Goal: Information Seeking & Learning: Learn about a topic

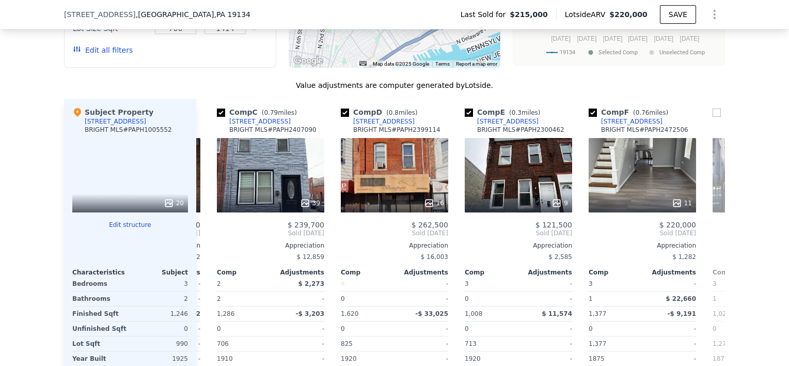
scroll to position [1132, 0]
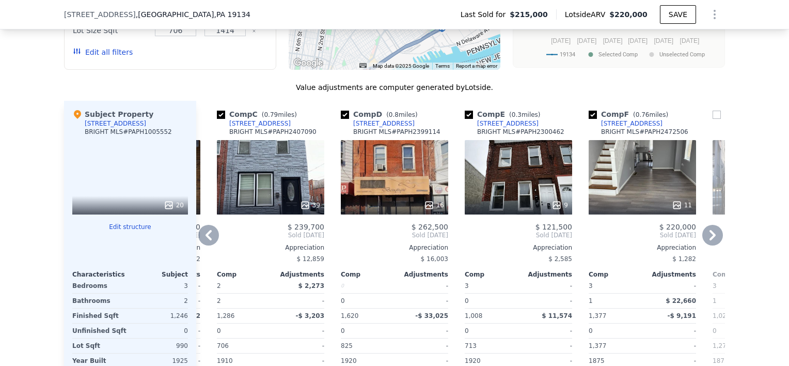
click at [711, 240] on icon at bounding box center [712, 235] width 6 height 10
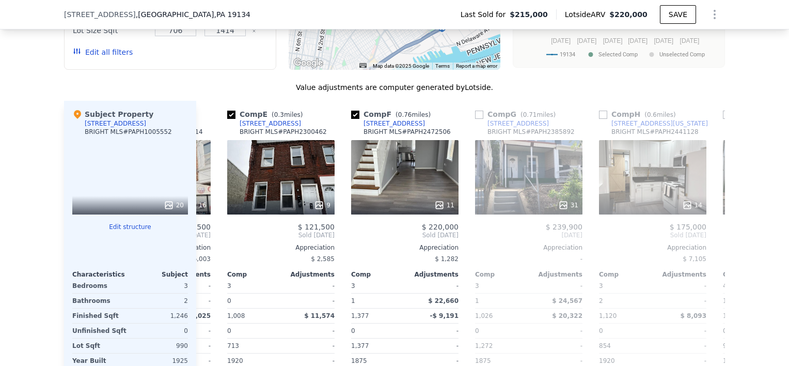
scroll to position [0, 487]
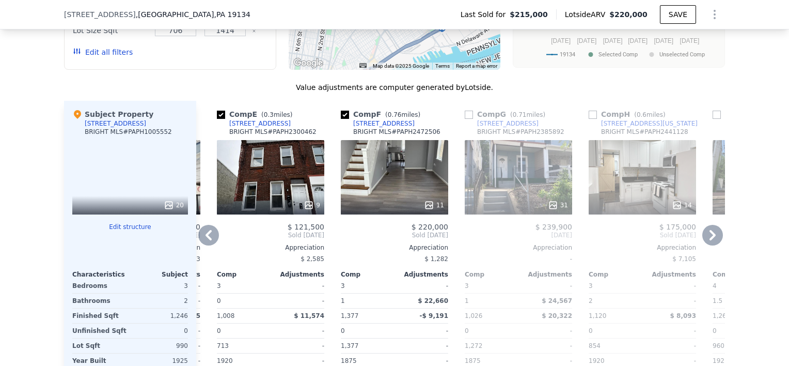
click at [706, 238] on icon at bounding box center [712, 235] width 21 height 21
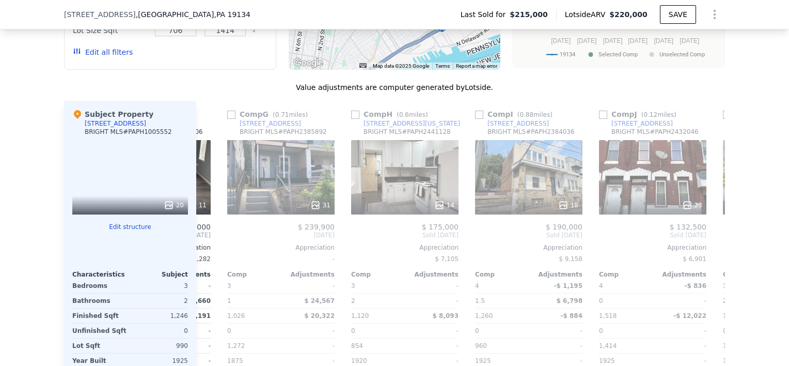
scroll to position [0, 735]
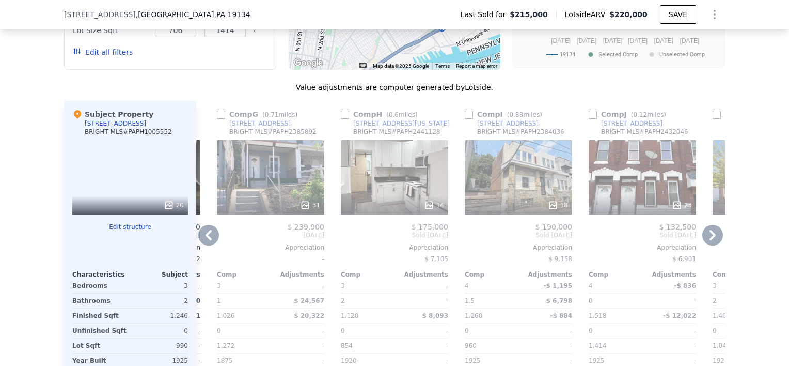
click at [711, 240] on icon at bounding box center [712, 235] width 21 height 21
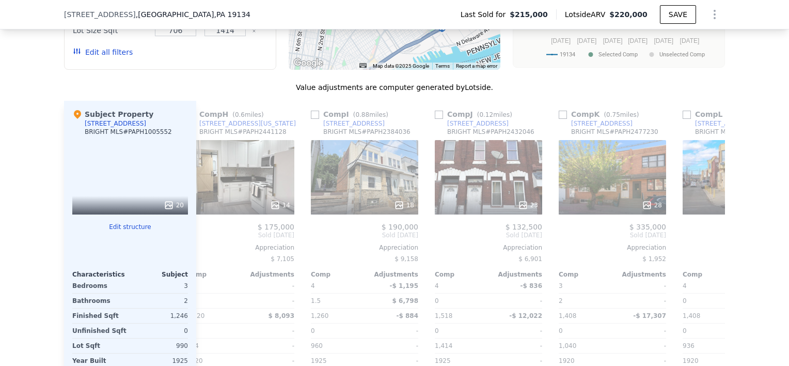
scroll to position [0, 983]
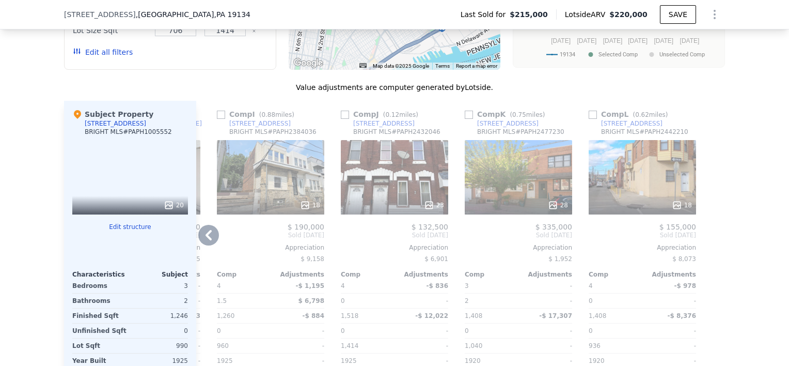
click at [209, 241] on icon at bounding box center [208, 235] width 21 height 21
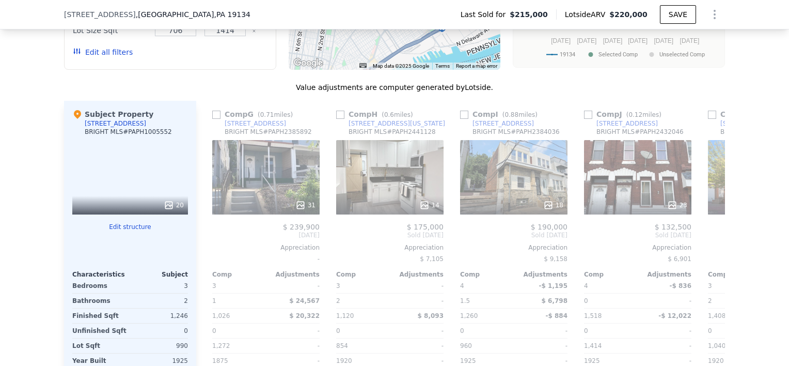
scroll to position [0, 735]
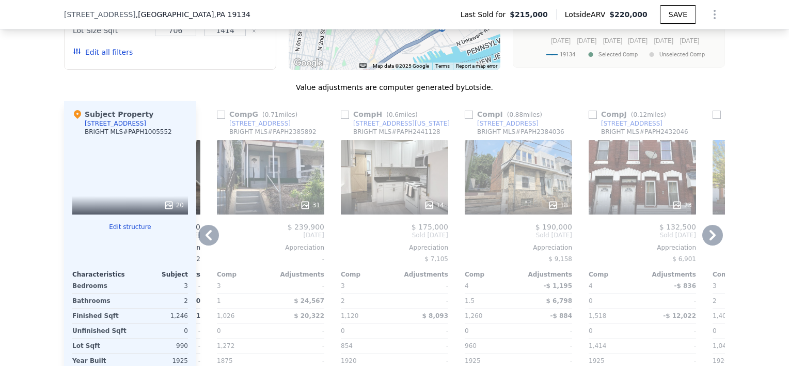
click at [207, 240] on icon at bounding box center [208, 235] width 21 height 21
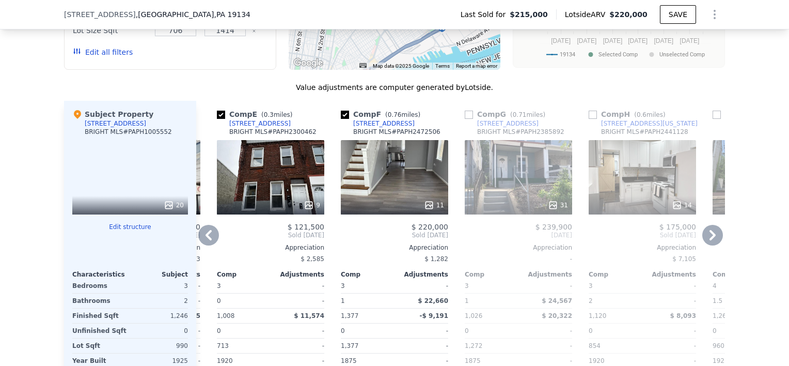
click at [207, 240] on icon at bounding box center [208, 235] width 21 height 21
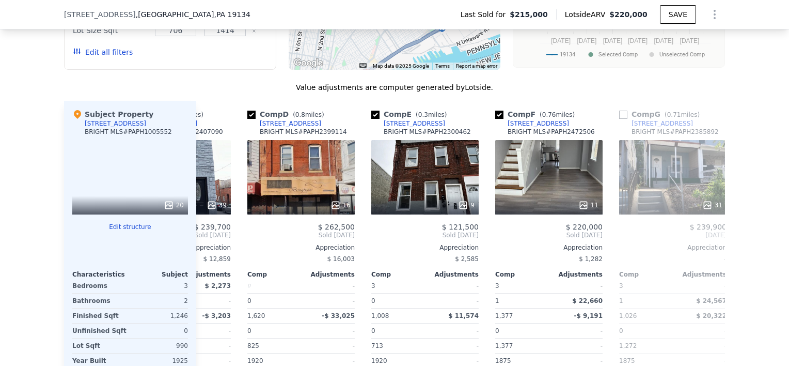
scroll to position [0, 240]
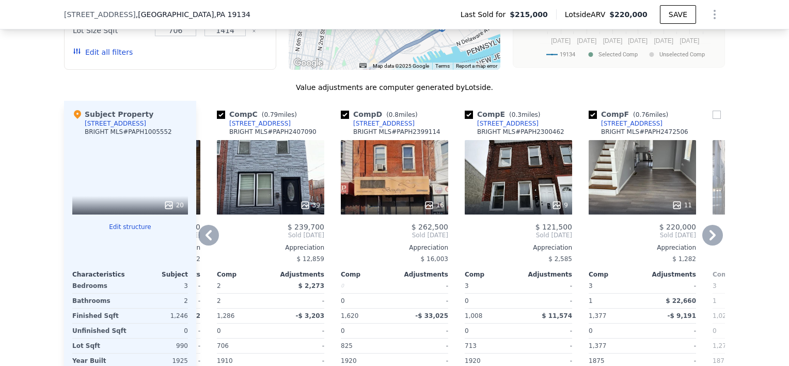
click at [511, 175] on div "9" at bounding box center [518, 177] width 107 height 74
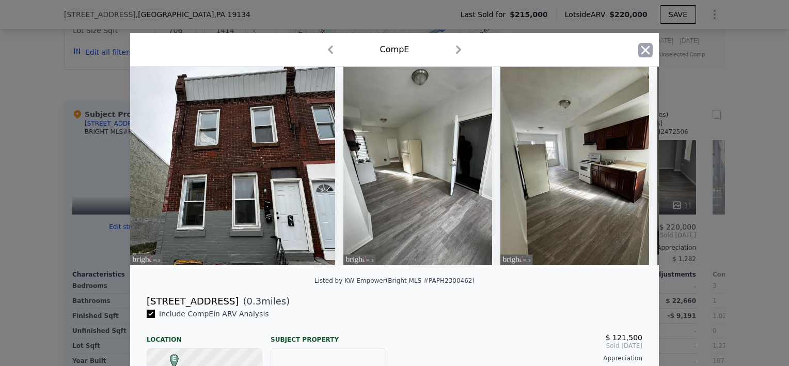
click at [641, 51] on icon "button" at bounding box center [645, 49] width 9 height 9
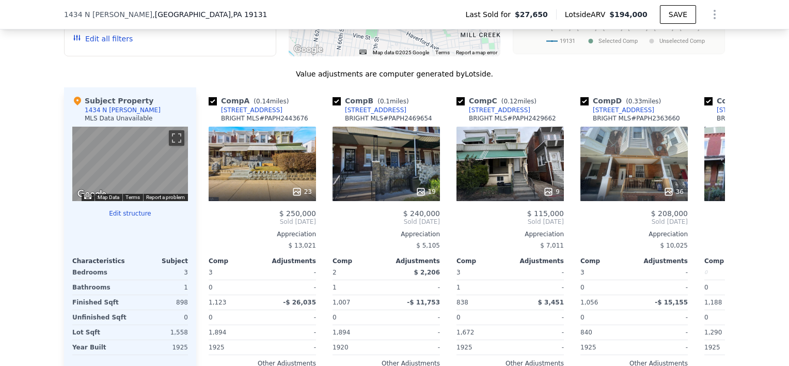
scroll to position [977, 0]
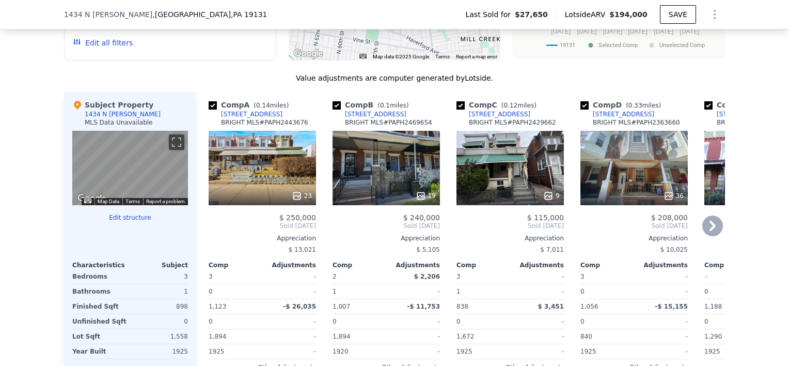
click at [537, 172] on div "9" at bounding box center [509, 168] width 107 height 74
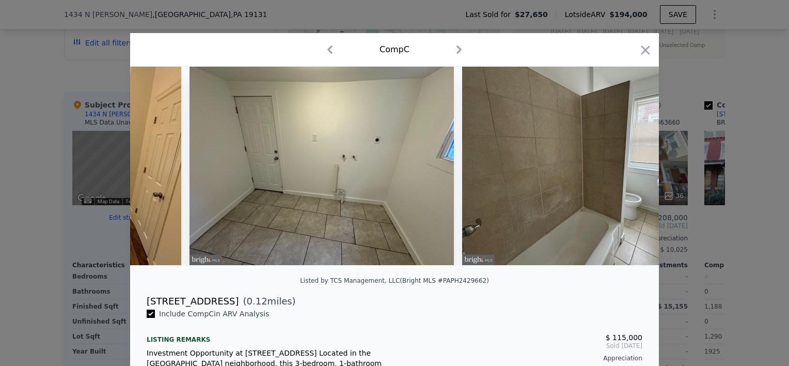
scroll to position [0, 1801]
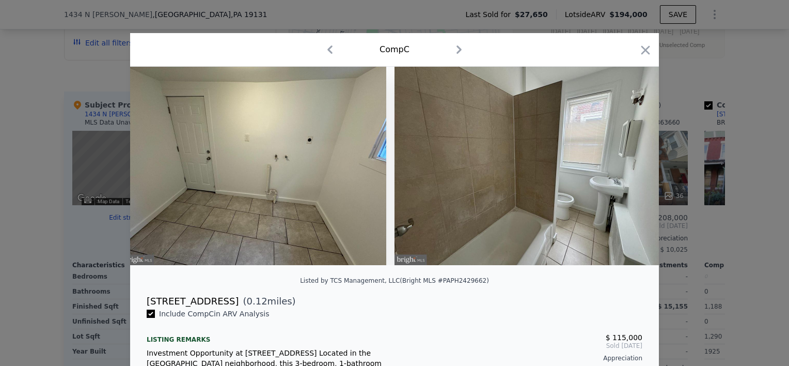
click at [623, 45] on div "Comp C" at bounding box center [394, 49] width 512 height 17
click at [640, 45] on icon "button" at bounding box center [645, 50] width 14 height 14
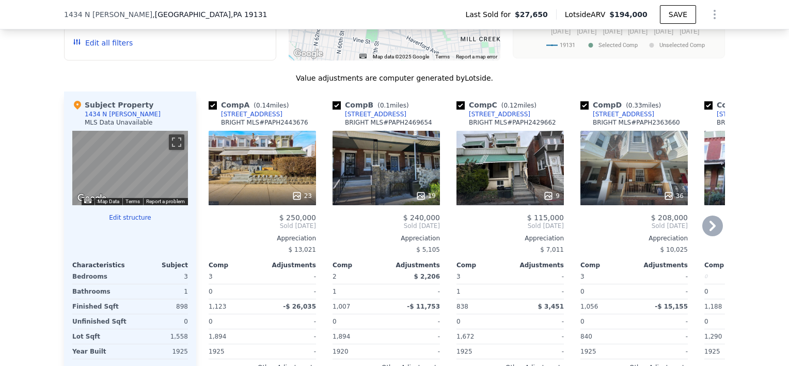
click at [374, 167] on div "19" at bounding box center [386, 168] width 107 height 74
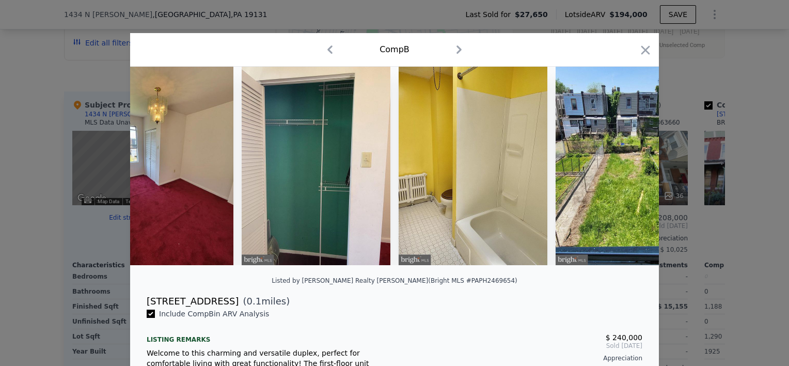
scroll to position [0, 3788]
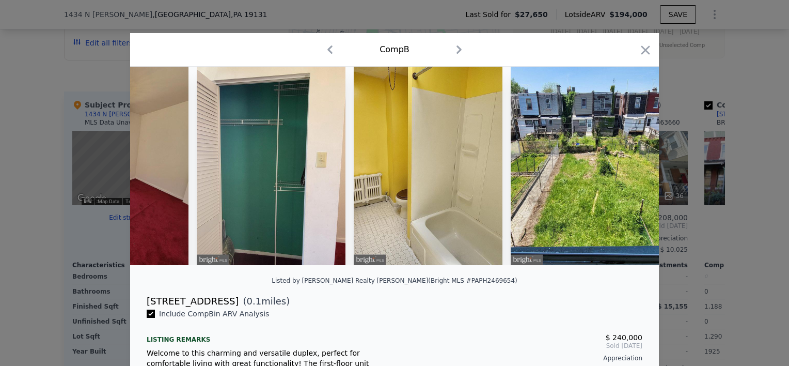
click at [630, 43] on div "Comp B" at bounding box center [394, 49] width 512 height 17
drag, startPoint x: 639, startPoint y: 51, endPoint x: 610, endPoint y: 79, distance: 40.2
click at [639, 52] on icon "button" at bounding box center [645, 50] width 14 height 14
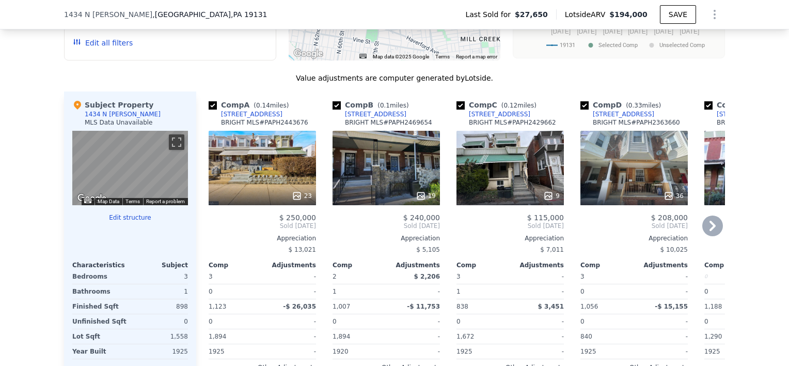
click at [255, 152] on div "23" at bounding box center [262, 168] width 107 height 74
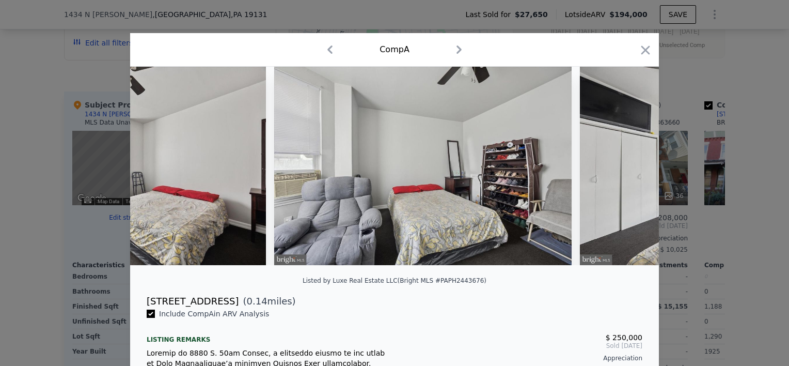
scroll to position [0, 4726]
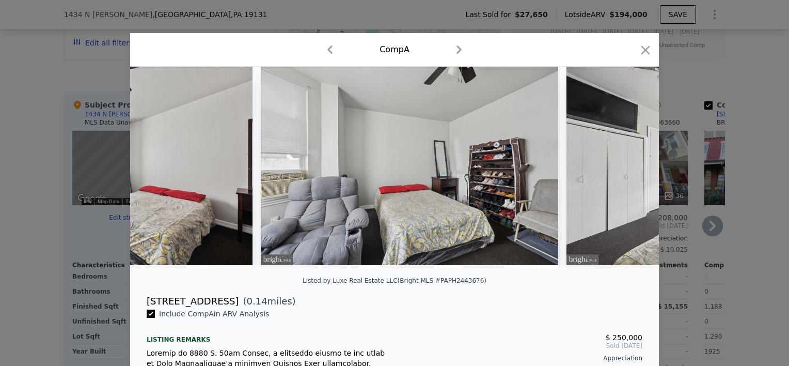
drag, startPoint x: 636, startPoint y: 43, endPoint x: 634, endPoint y: 113, distance: 69.7
click at [638, 44] on icon "button" at bounding box center [645, 50] width 14 height 14
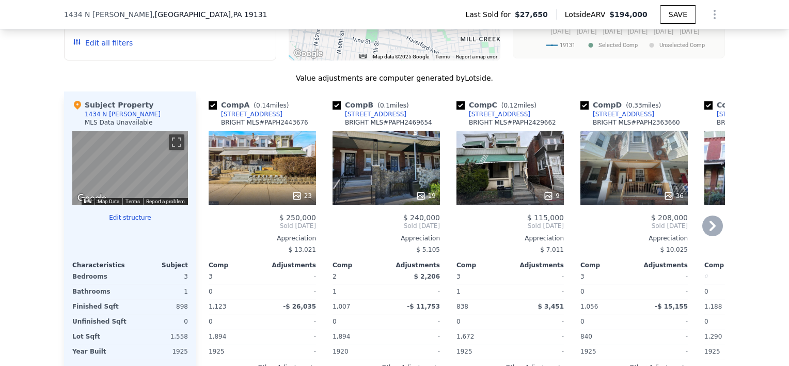
click at [709, 231] on icon at bounding box center [712, 225] width 6 height 10
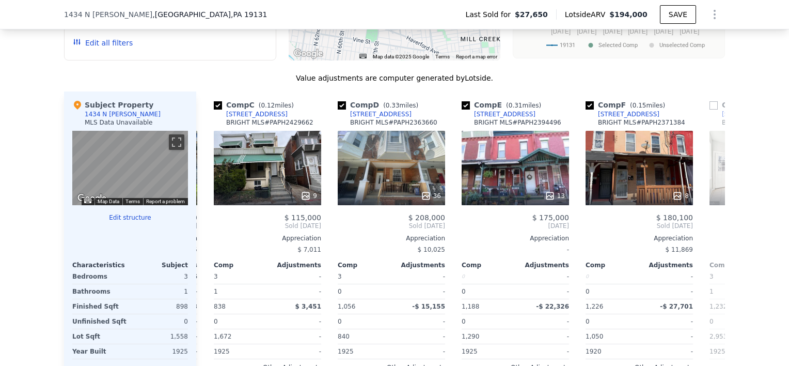
scroll to position [0, 248]
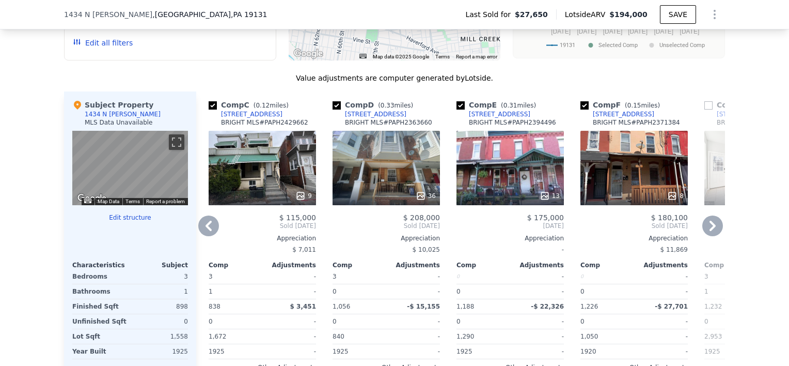
click at [517, 174] on div "13" at bounding box center [509, 168] width 107 height 74
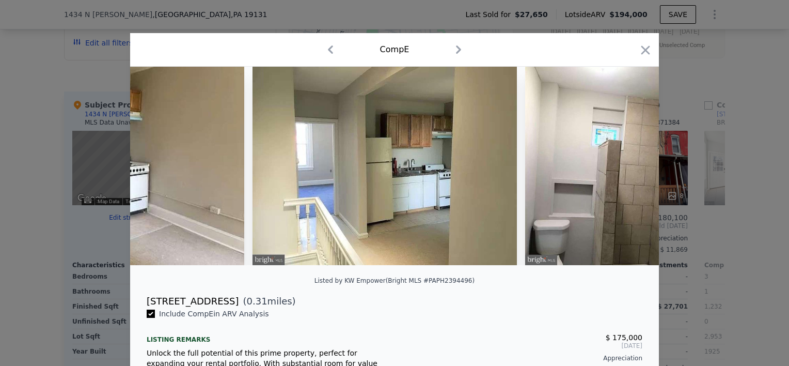
scroll to position [0, 2957]
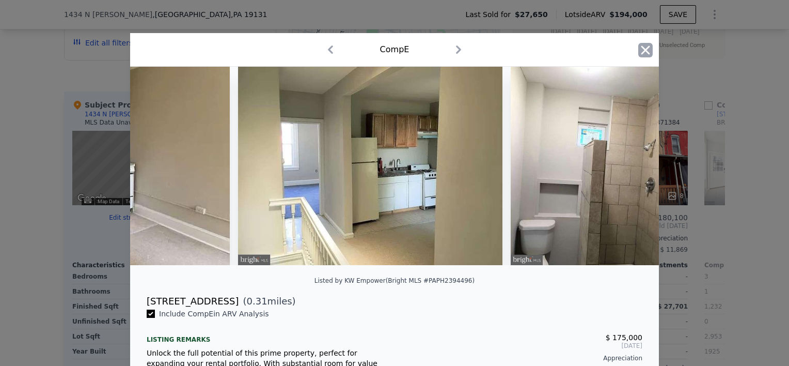
click at [642, 52] on icon "button" at bounding box center [645, 50] width 14 height 14
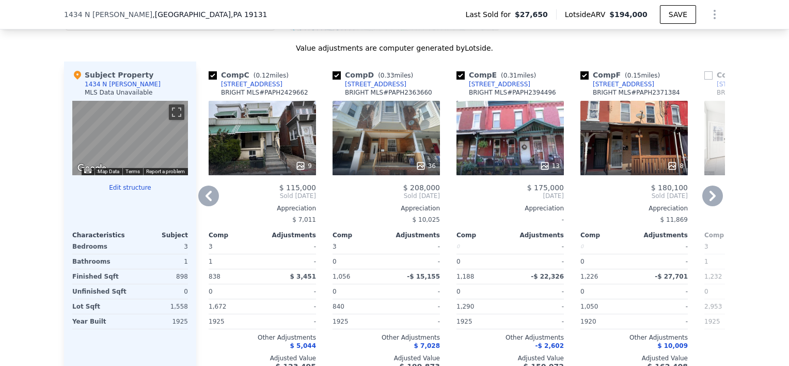
scroll to position [1029, 0]
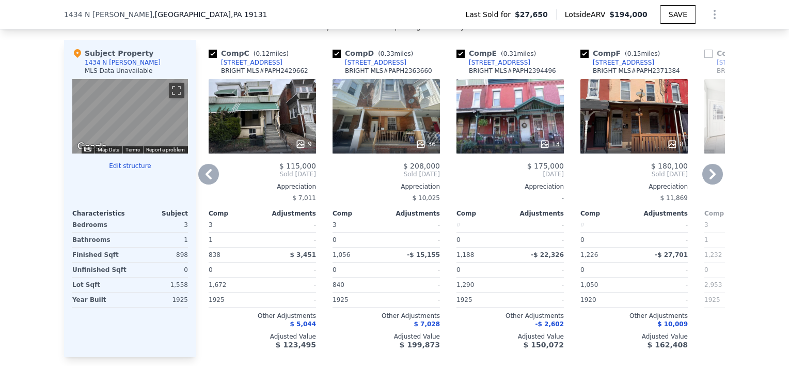
click at [206, 179] on icon at bounding box center [209, 174] width 6 height 10
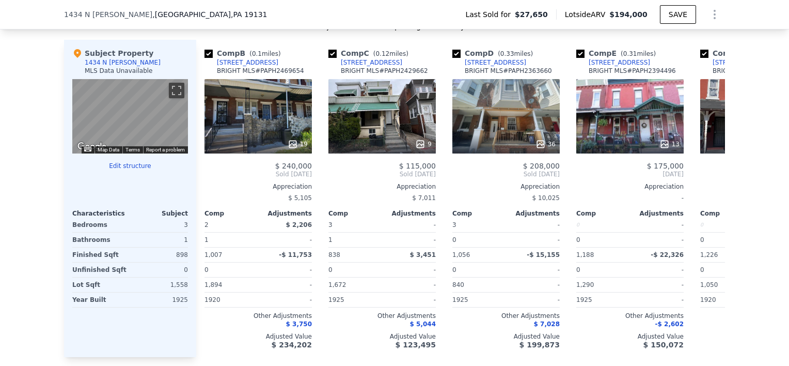
scroll to position [0, 0]
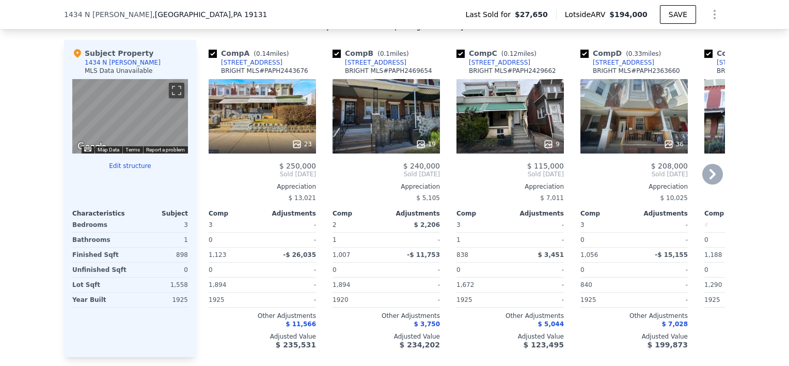
click at [709, 178] on icon at bounding box center [712, 174] width 6 height 10
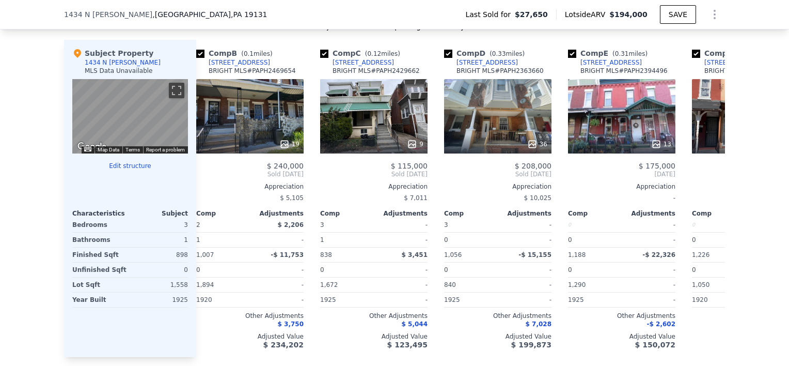
scroll to position [0, 248]
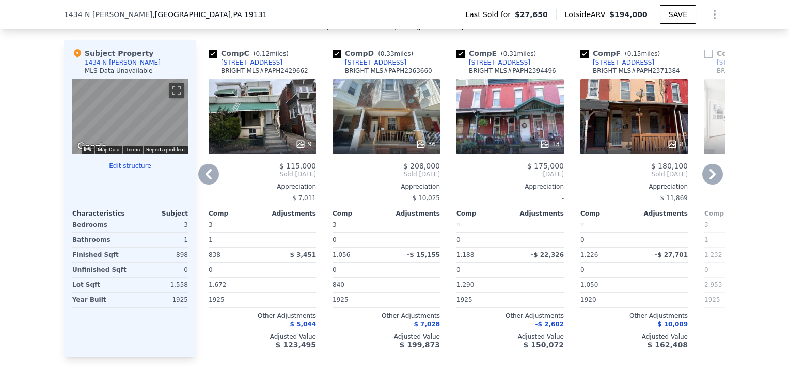
click at [709, 178] on icon at bounding box center [712, 174] width 6 height 10
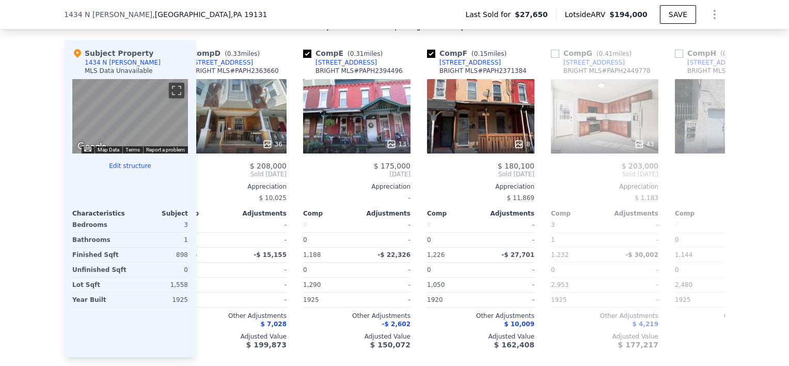
scroll to position [0, 496]
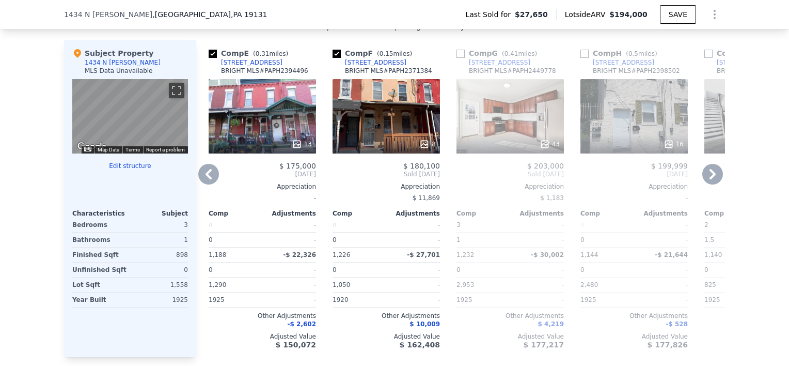
click at [709, 178] on icon at bounding box center [712, 174] width 6 height 10
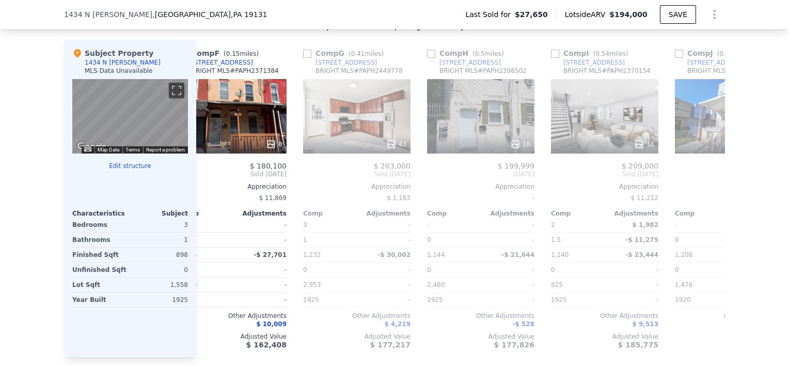
scroll to position [0, 744]
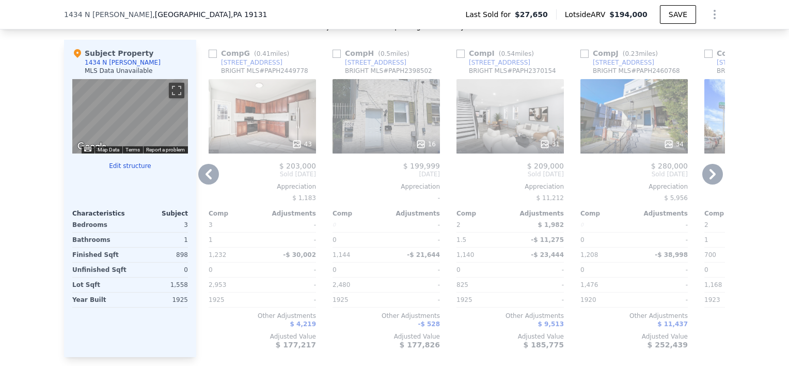
click at [709, 178] on icon at bounding box center [712, 174] width 6 height 10
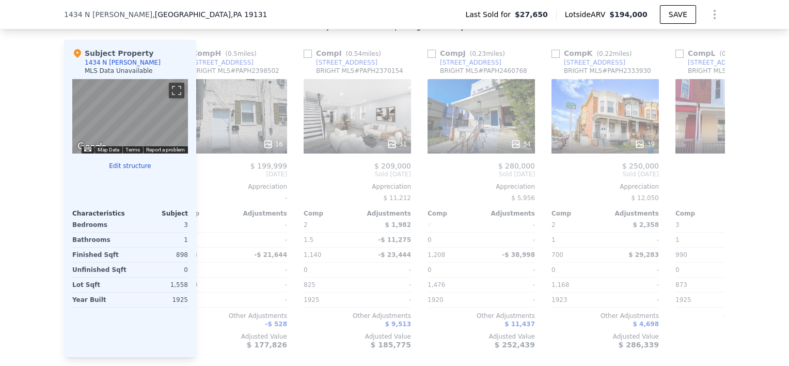
scroll to position [0, 983]
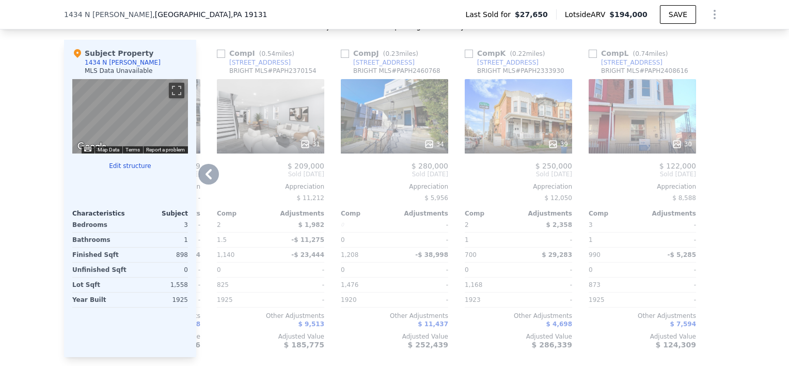
click at [525, 138] on div "39" at bounding box center [518, 116] width 107 height 74
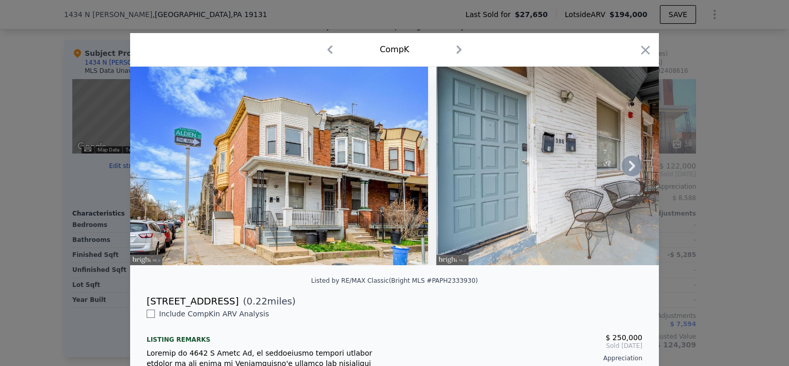
click at [629, 168] on icon at bounding box center [632, 166] width 6 height 10
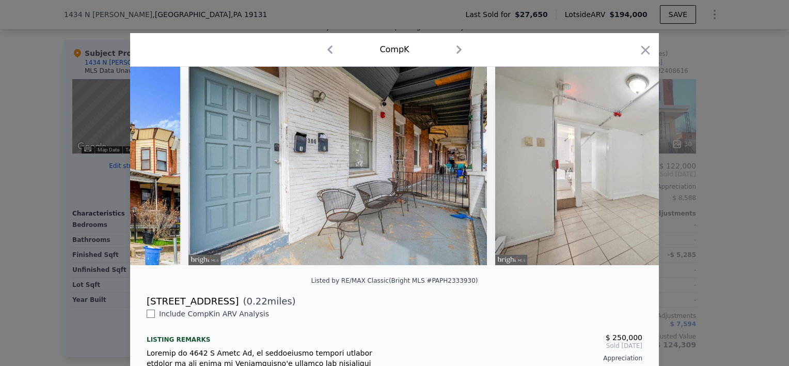
click at [628, 168] on div at bounding box center [394, 166] width 529 height 198
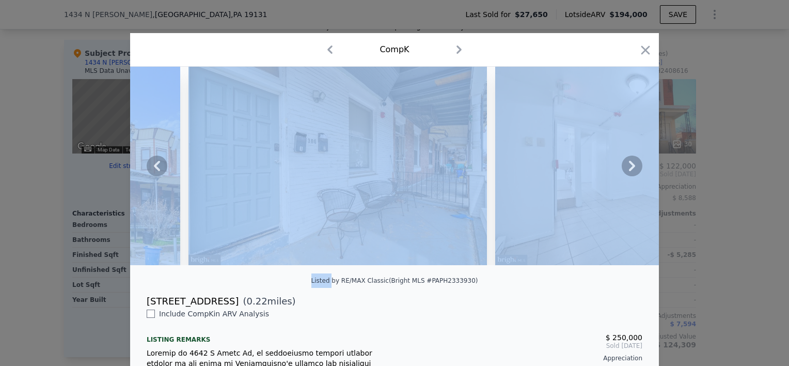
click at [629, 168] on icon at bounding box center [632, 166] width 6 height 10
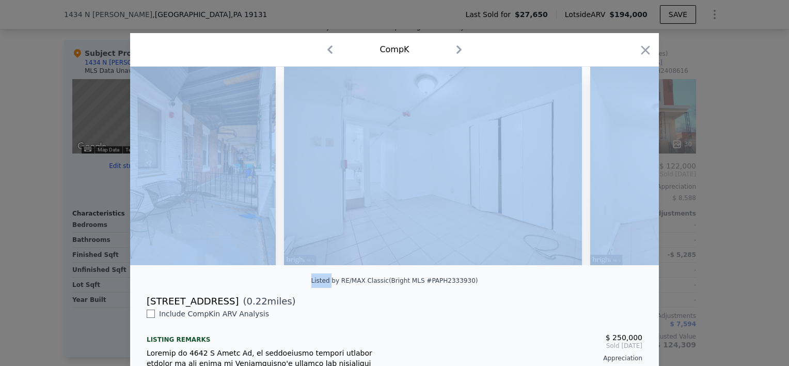
scroll to position [0, 496]
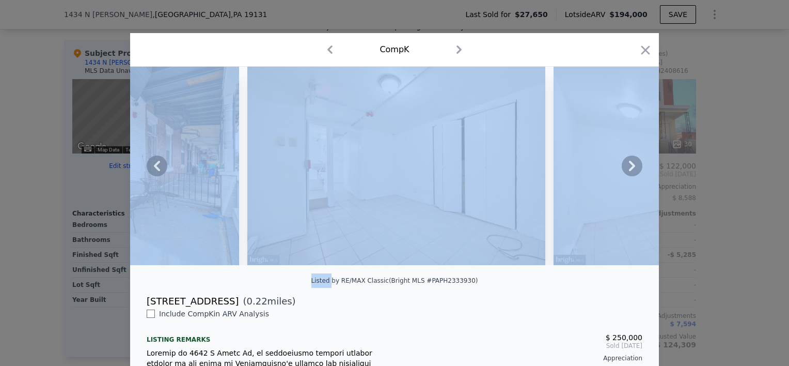
click at [577, 257] on img at bounding box center [703, 166] width 298 height 198
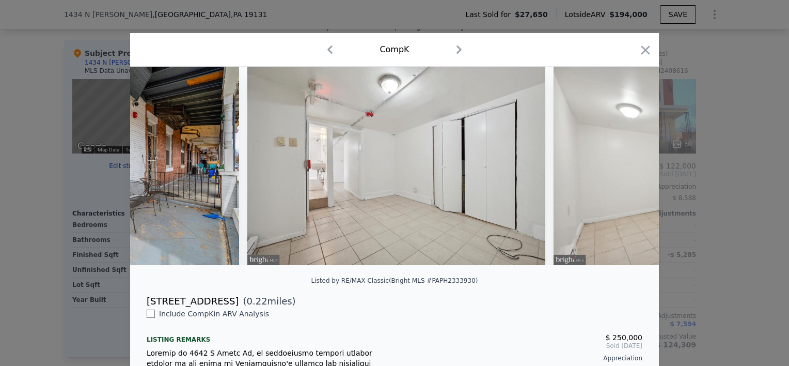
click at [586, 302] on div "1300 N Alden St ( 0.22 miles)" at bounding box center [394, 301] width 512 height 14
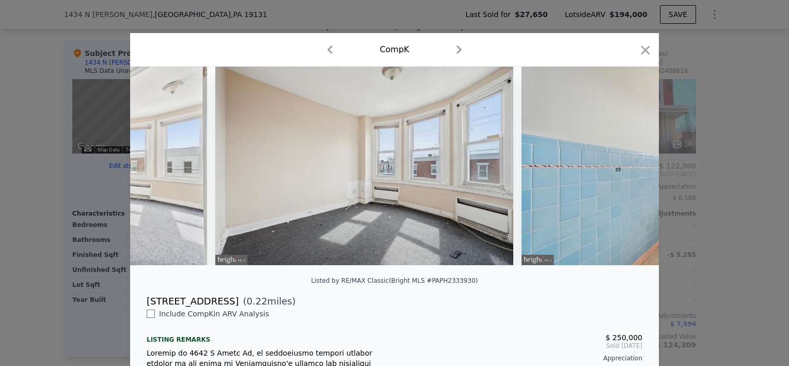
scroll to position [0, 3000]
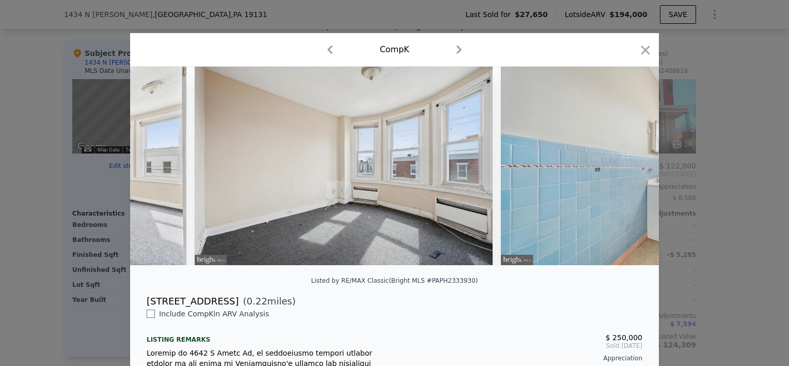
click at [647, 51] on icon "button" at bounding box center [645, 50] width 14 height 14
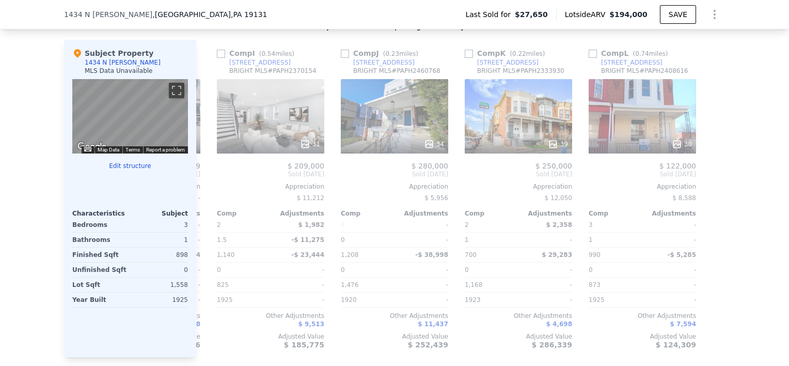
click at [189, 175] on div "Subject Property 1434 N Allison St MLS Data Unavailable ← Move left → Move righ…" at bounding box center [130, 198] width 132 height 317
click at [209, 178] on icon at bounding box center [208, 174] width 21 height 21
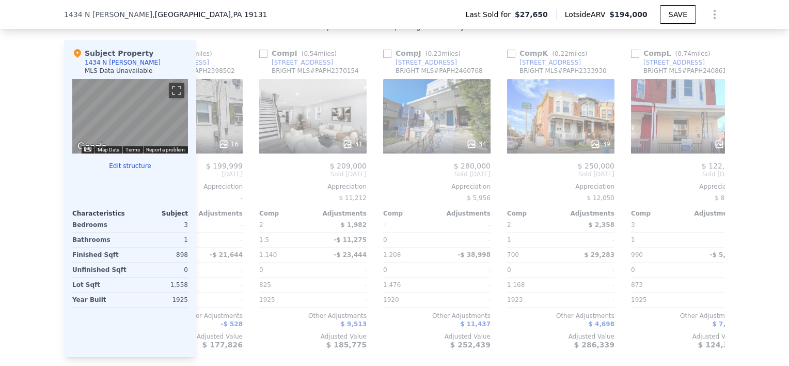
click at [209, 178] on div "Comp A ( 0.14 miles) 1552 N 55th St BRIGHT MLS # PAPH2443676 23 $ 250,000 Sold …" at bounding box center [460, 198] width 529 height 317
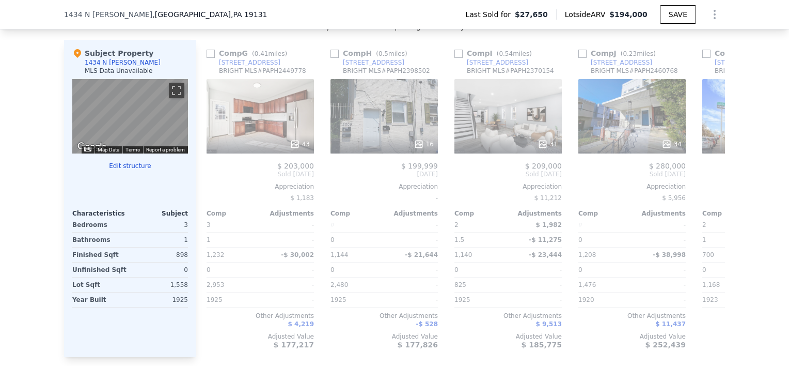
click at [209, 178] on div "Comp G ( 0.41 miles) 1526 N 60TH STREET BRIGHT MLS # PAPH2449778 43 $ 203,000 S…" at bounding box center [260, 198] width 116 height 317
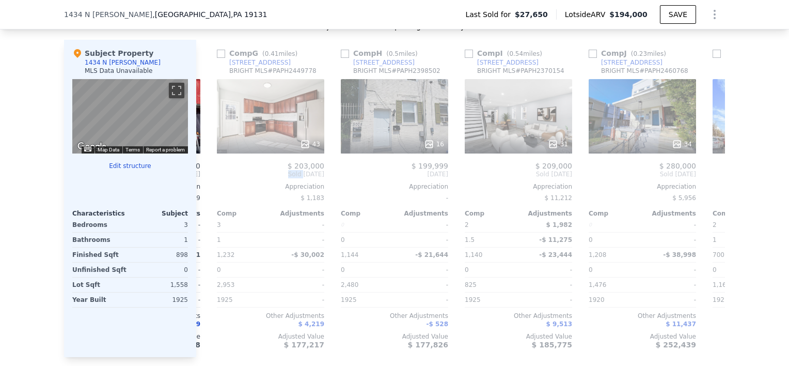
click at [208, 178] on div "Comp A ( 0.14 miles) 1552 N 55th St BRIGHT MLS # PAPH2443676 23 $ 250,000 Sold …" at bounding box center [460, 198] width 529 height 317
click at [208, 179] on div "Comp A ( 0.14 miles) 1552 N 55th St BRIGHT MLS # PAPH2443676 23 $ 250,000 Sold …" at bounding box center [460, 198] width 529 height 317
click at [208, 179] on icon at bounding box center [208, 174] width 21 height 21
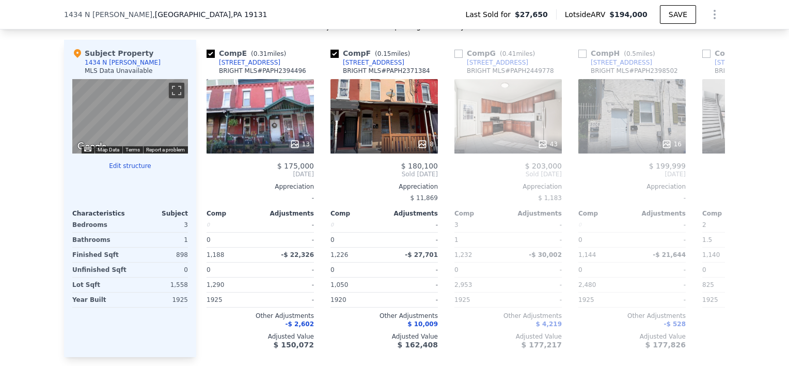
scroll to position [0, 487]
